Goal: Information Seeking & Learning: Learn about a topic

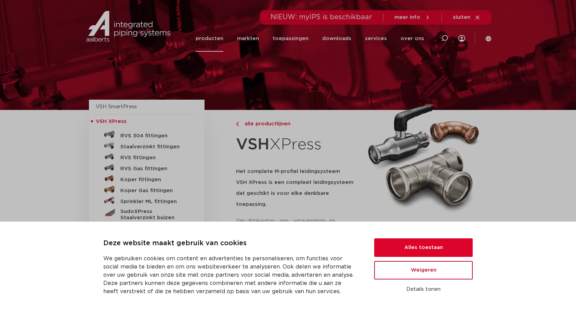
click at [419, 273] on button "Weigeren" at bounding box center [423, 270] width 99 height 18
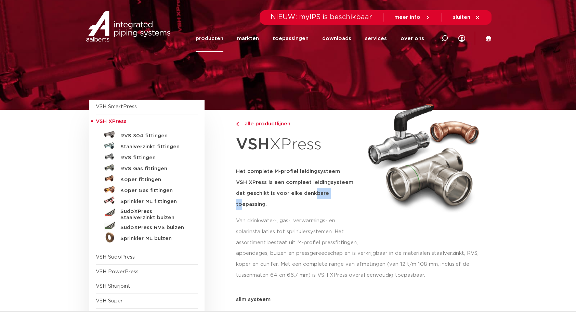
drag, startPoint x: 304, startPoint y: 189, endPoint x: 320, endPoint y: 200, distance: 19.6
click at [320, 200] on div "Het complete M-profiel leidingsysteem VSH XPress is een compleet leidingsysteem…" at bounding box center [298, 189] width 124 height 47
click at [295, 180] on h5 "Het complete M-profiel leidingsysteem VSH XPress is een compleet leidingsysteem…" at bounding box center [298, 188] width 124 height 44
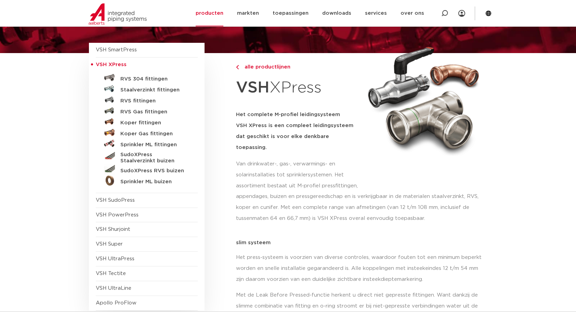
scroll to position [171, 0]
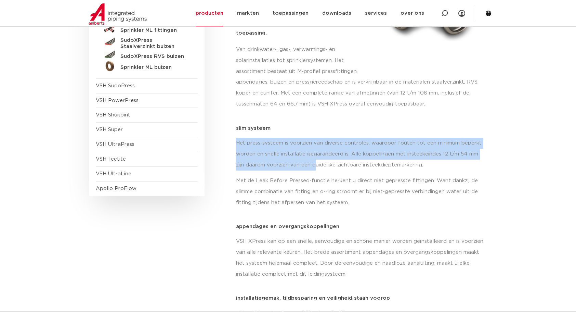
drag, startPoint x: 315, startPoint y: 115, endPoint x: 315, endPoint y: 157, distance: 41.7
click at [315, 157] on div "slim systeem Het press-systeem is voorzien van diverse controles, waardoor fout…" at bounding box center [361, 170] width 251 height 88
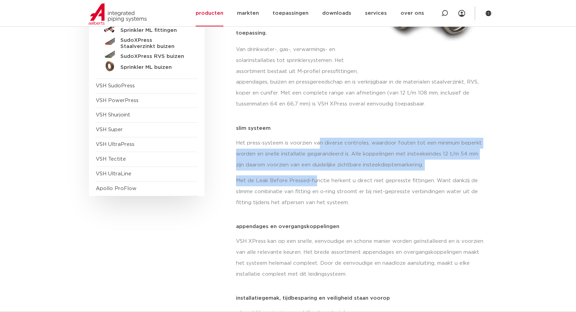
drag, startPoint x: 315, startPoint y: 157, endPoint x: 319, endPoint y: 128, distance: 29.4
click at [319, 138] on div "Het press-systeem is voorzien van diverse controles, waardoor fouten tot een mi…" at bounding box center [361, 176] width 251 height 76
click at [319, 138] on p "Het press-systeem is voorzien van diverse controles, waardoor fouten tot een mi…" at bounding box center [361, 154] width 251 height 33
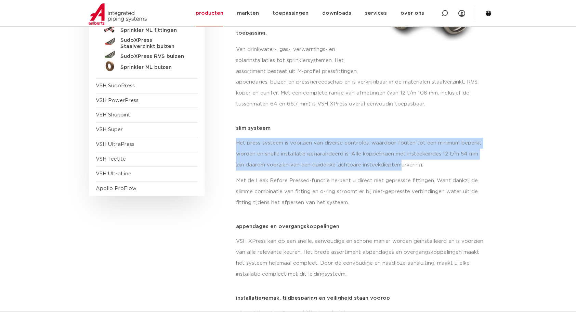
drag, startPoint x: 318, startPoint y: 118, endPoint x: 401, endPoint y: 152, distance: 89.4
click at [401, 152] on div "slim systeem Het press-systeem is voorzien van diverse controles, waardoor fout…" at bounding box center [361, 170] width 251 height 88
click at [401, 152] on p "Het press-systeem is voorzien van diverse controles, waardoor fouten tot een mi…" at bounding box center [361, 154] width 251 height 33
drag, startPoint x: 448, startPoint y: 144, endPoint x: 444, endPoint y: 114, distance: 29.8
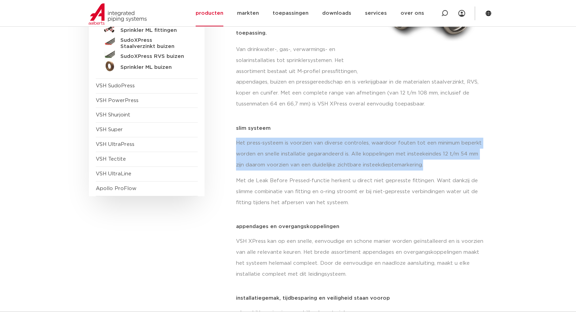
drag, startPoint x: 449, startPoint y: 137, endPoint x: 446, endPoint y: 152, distance: 15.8
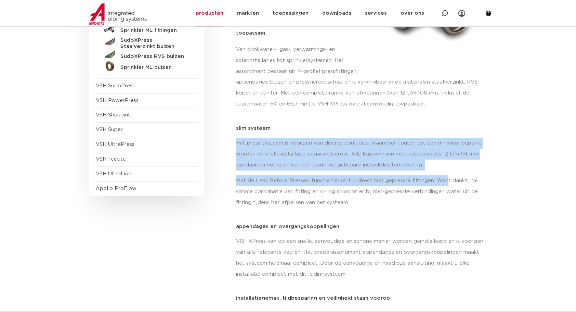
drag, startPoint x: 446, startPoint y: 152, endPoint x: 437, endPoint y: 117, distance: 36.3
click at [437, 126] on div "slim systeem Het press-systeem is voorzien van diverse controles, waardoor fout…" at bounding box center [361, 170] width 251 height 88
drag, startPoint x: 437, startPoint y: 117, endPoint x: 436, endPoint y: 114, distance: 3.5
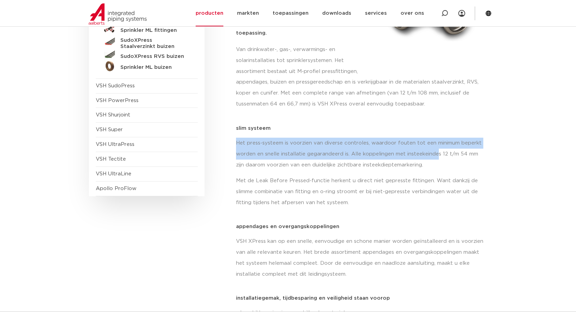
drag, startPoint x: 437, startPoint y: 135, endPoint x: 437, endPoint y: 144, distance: 8.6
click at [437, 144] on div "slim systeem Het press-systeem is voorzien van diverse controles, waardoor fout…" at bounding box center [361, 170] width 251 height 88
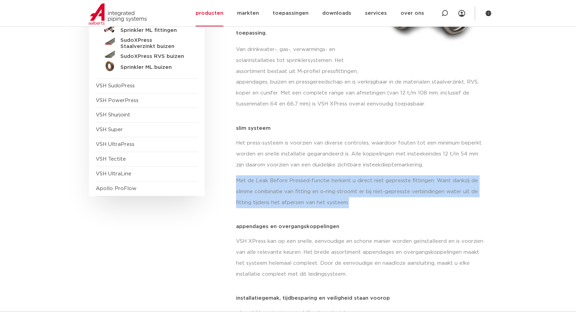
drag, startPoint x: 437, startPoint y: 144, endPoint x: 421, endPoint y: 200, distance: 59.0
click at [421, 200] on div "Het press-systeem is voorzien van diverse controles, waardoor fouten tot een mi…" at bounding box center [361, 176] width 251 height 76
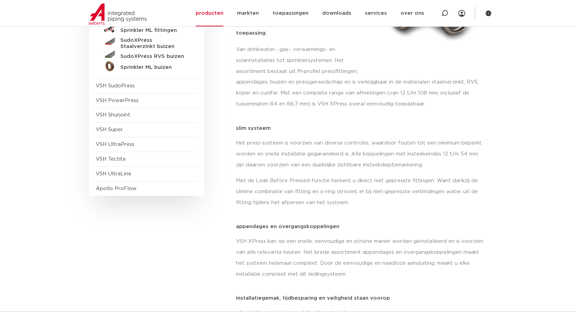
drag, startPoint x: 421, startPoint y: 200, endPoint x: 413, endPoint y: 217, distance: 18.4
click at [414, 224] on p "appendages en overgangskoppelingen" at bounding box center [361, 226] width 251 height 5
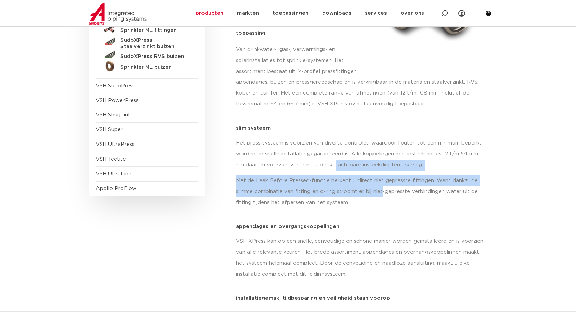
drag, startPoint x: 367, startPoint y: 170, endPoint x: 335, endPoint y: 153, distance: 36.0
click at [335, 153] on div "Het press-systeem is voorzien van diverse controles, waardoor fouten tot een mi…" at bounding box center [361, 176] width 251 height 76
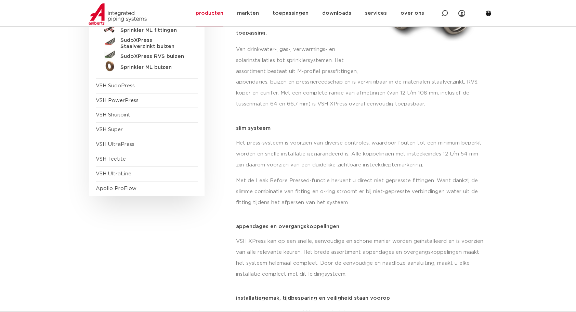
drag, startPoint x: 335, startPoint y: 153, endPoint x: 286, endPoint y: 153, distance: 48.6
click at [286, 153] on p "Het press-systeem is voorzien van diverse controles, waardoor fouten tot een mi…" at bounding box center [361, 154] width 251 height 33
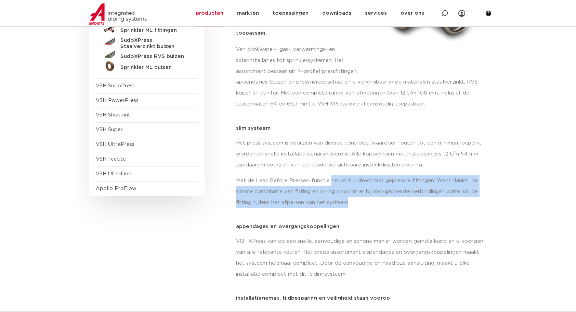
drag, startPoint x: 341, startPoint y: 191, endPoint x: 345, endPoint y: 201, distance: 11.3
click at [345, 201] on div "Het press-systeem is voorzien van diverse controles, waardoor fouten tot een mi…" at bounding box center [361, 176] width 251 height 76
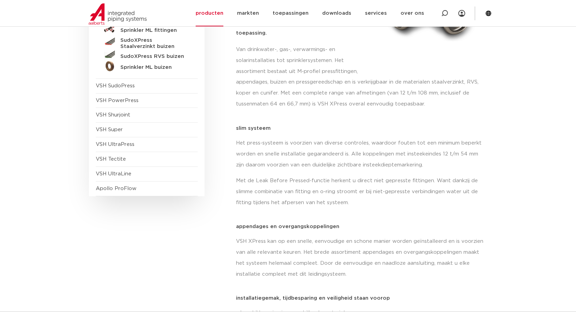
click at [337, 140] on p "Het press-systeem is voorzien van diverse controles, waardoor fouten tot een mi…" at bounding box center [361, 154] width 251 height 33
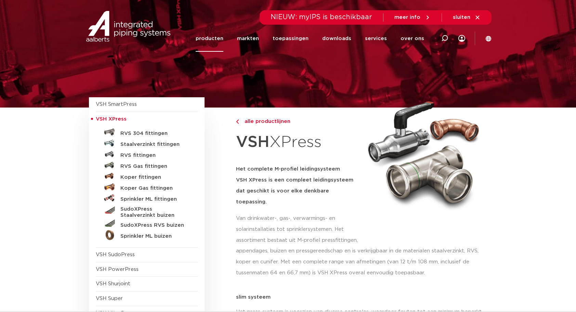
scroll to position [0, 0]
